Goal: Task Accomplishment & Management: Manage account settings

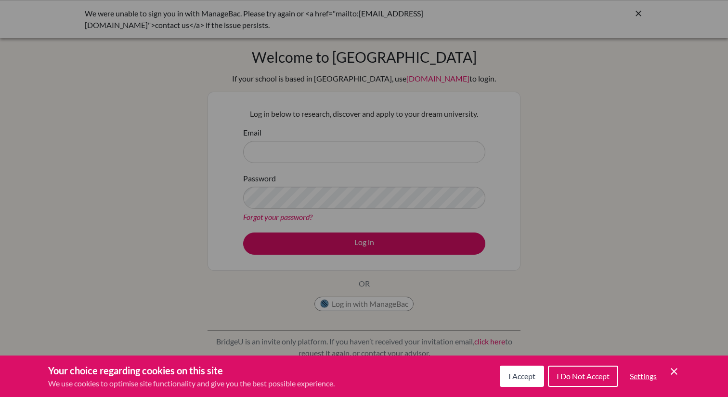
click at [529, 376] on span "I Accept" at bounding box center [522, 375] width 27 height 9
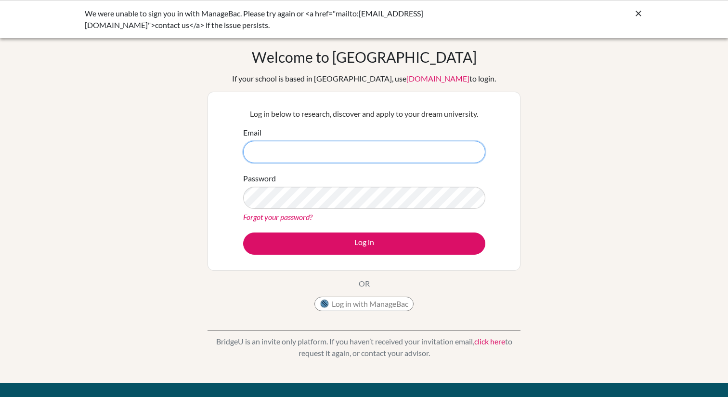
click at [428, 160] on input "Email" at bounding box center [364, 152] width 242 height 22
type input "[EMAIL_ADDRESS][DOMAIN_NAME]"
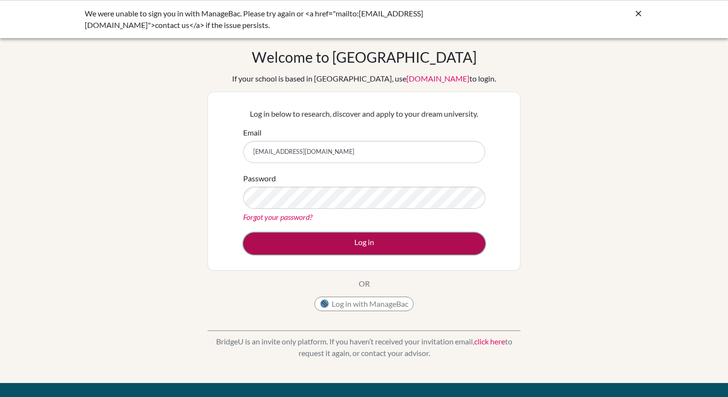
click at [378, 241] on button "Log in" at bounding box center [364, 243] width 242 height 22
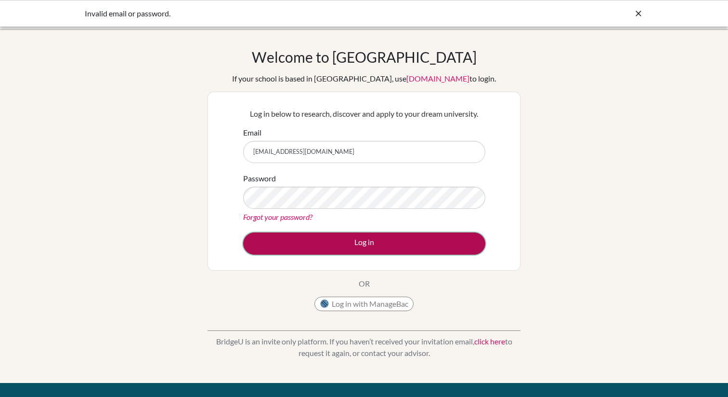
click at [407, 244] on button "Log in" at bounding box center [364, 243] width 242 height 22
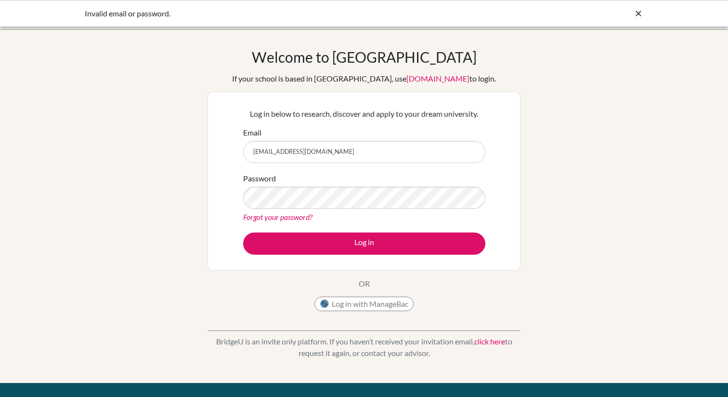
click at [640, 6] on div "Invalid email or password." at bounding box center [364, 13] width 728 height 26
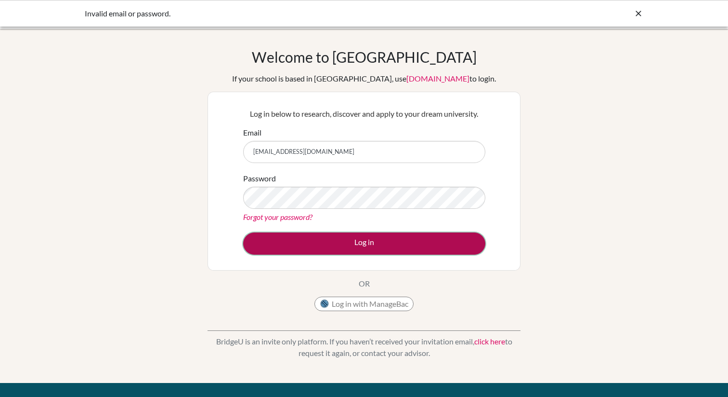
click at [405, 249] on button "Log in" at bounding box center [364, 243] width 242 height 22
